Goal: Information Seeking & Learning: Learn about a topic

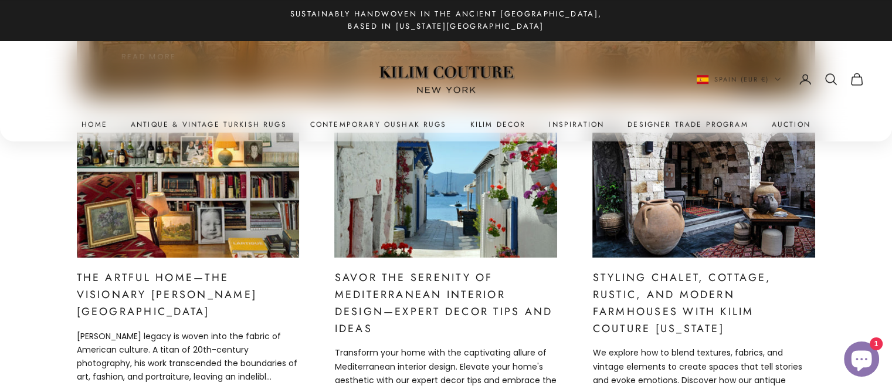
scroll to position [367, 0]
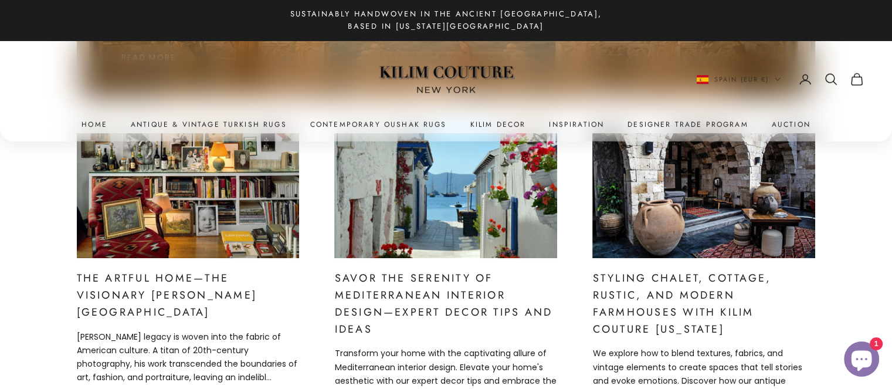
drag, startPoint x: 147, startPoint y: 287, endPoint x: 57, endPoint y: 246, distance: 98.9
click at [549, 123] on link "Inspiration" at bounding box center [576, 124] width 55 height 12
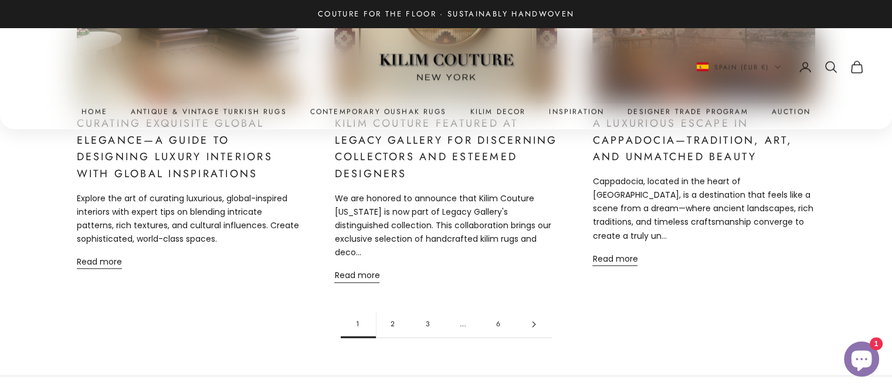
scroll to position [1216, 0]
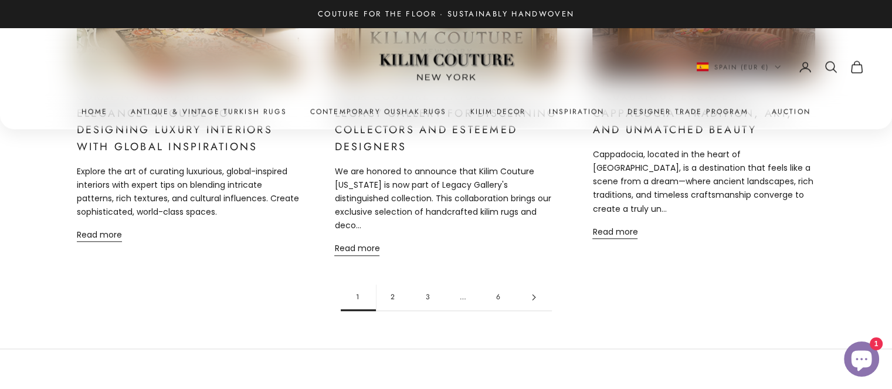
click at [397, 284] on link "2" at bounding box center [393, 297] width 35 height 26
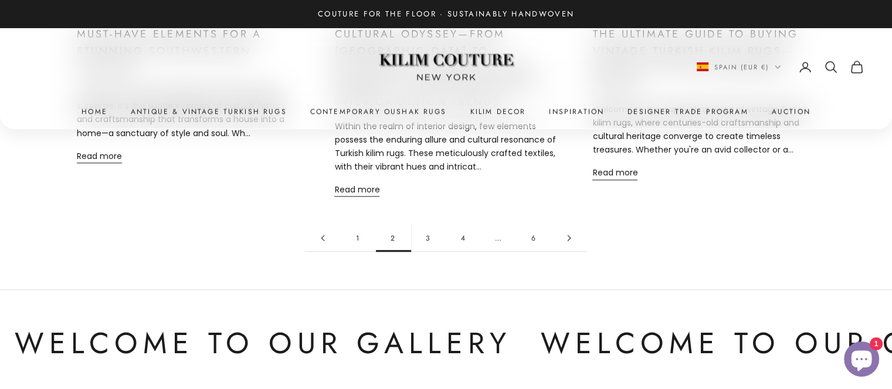
scroll to position [1231, 0]
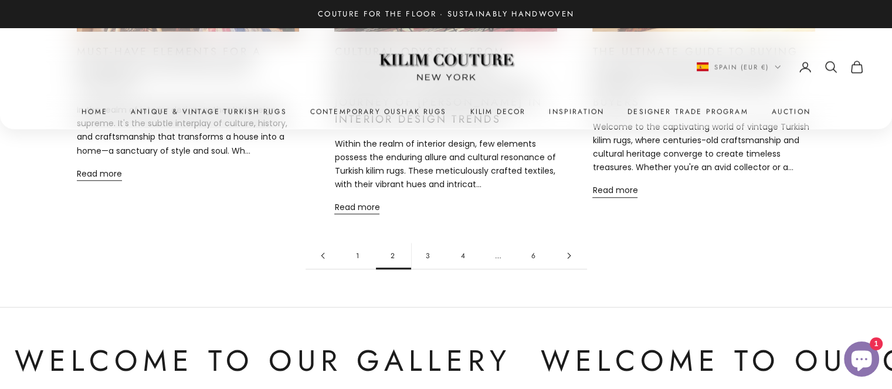
click at [432, 243] on link "3" at bounding box center [428, 255] width 35 height 26
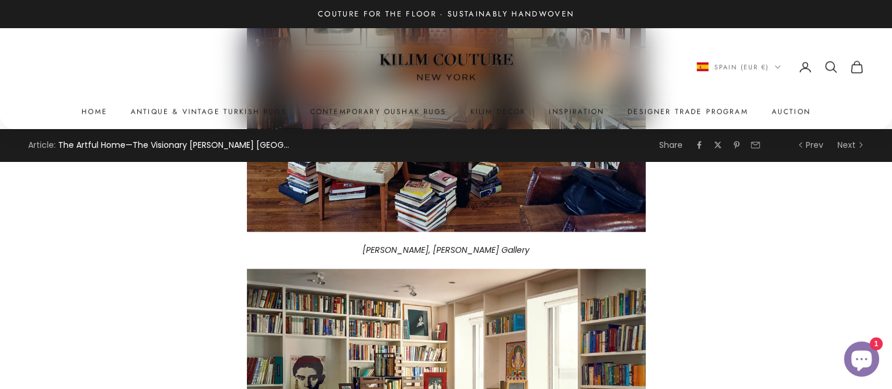
scroll to position [1131, 0]
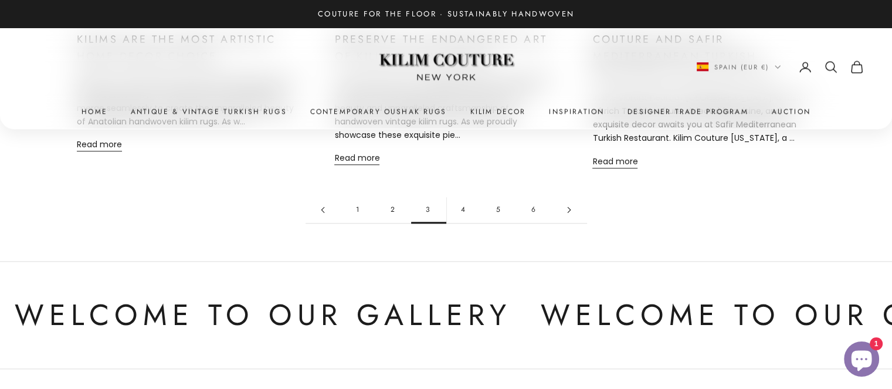
scroll to position [1272, 0]
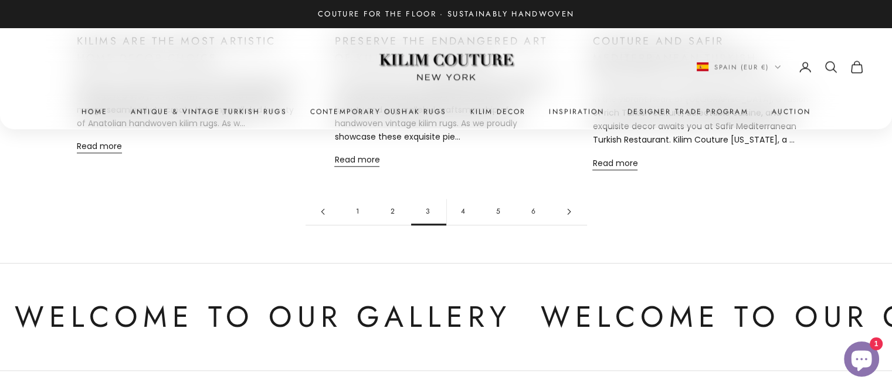
click at [458, 198] on link "4" at bounding box center [463, 211] width 35 height 26
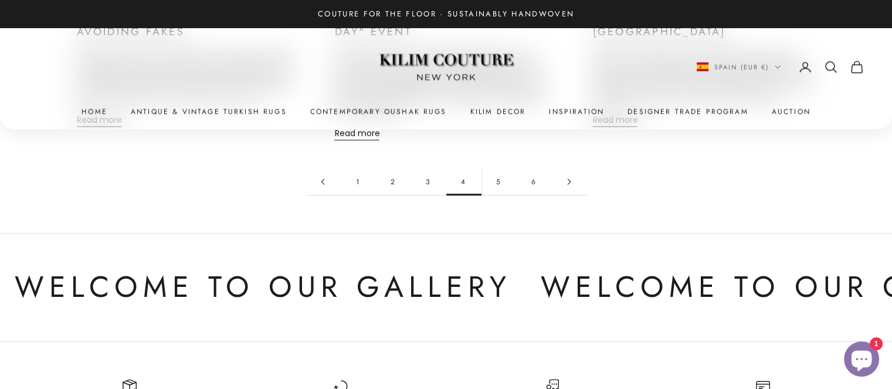
scroll to position [1308, 0]
